Goal: Transaction & Acquisition: Purchase product/service

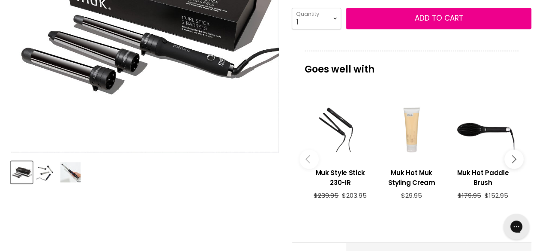
scroll to position [257, 0]
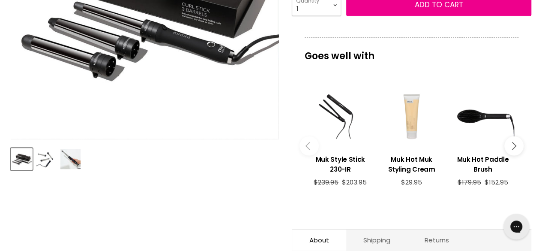
click at [51, 164] on img "Product thumbnails" at bounding box center [46, 159] width 20 height 20
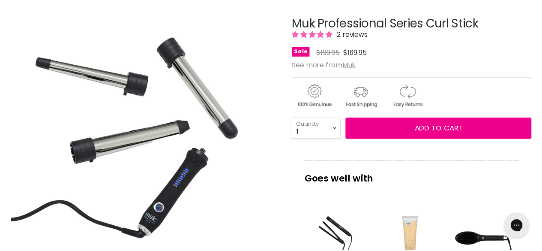
scroll to position [129, 0]
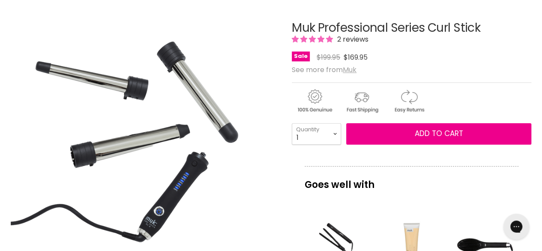
click at [354, 70] on u "Muk" at bounding box center [350, 70] width 14 height 10
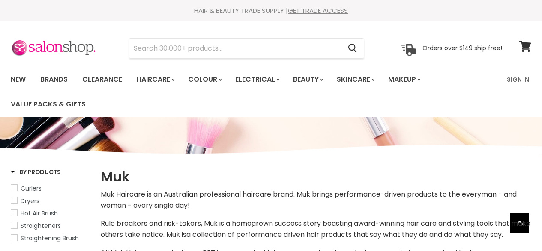
select select "manual"
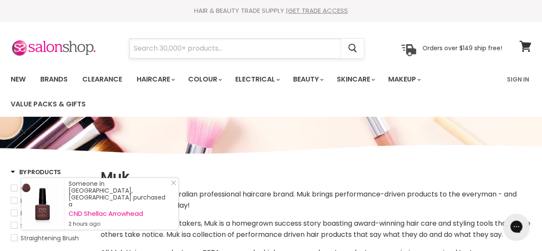
click at [152, 51] on input "Search" at bounding box center [235, 49] width 212 height 20
type input "ol"
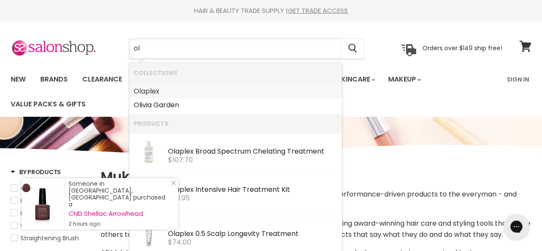
click at [149, 90] on link "Ol aplex" at bounding box center [236, 91] width 204 height 14
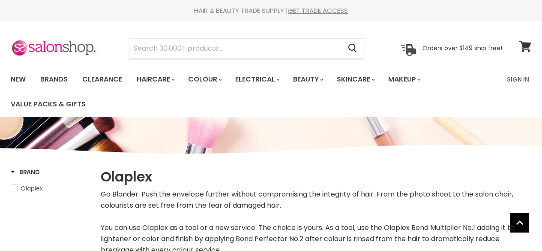
select select "manual"
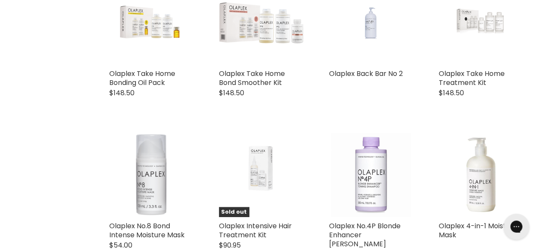
scroll to position [429, 0]
